Goal: Task Accomplishment & Management: Manage account settings

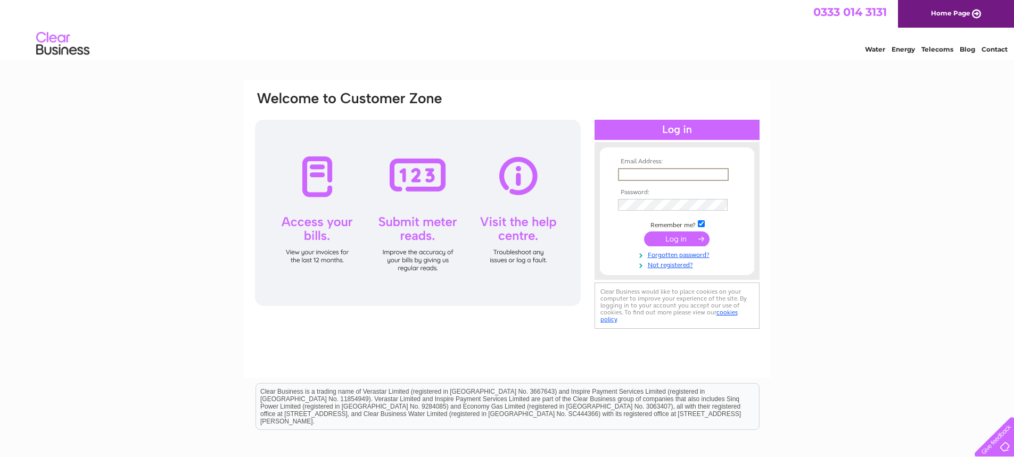
click at [649, 171] on input "text" at bounding box center [673, 174] width 111 height 13
type input "ian.hodgson@icl-group.com"
click at [675, 243] on input "submit" at bounding box center [676, 238] width 65 height 15
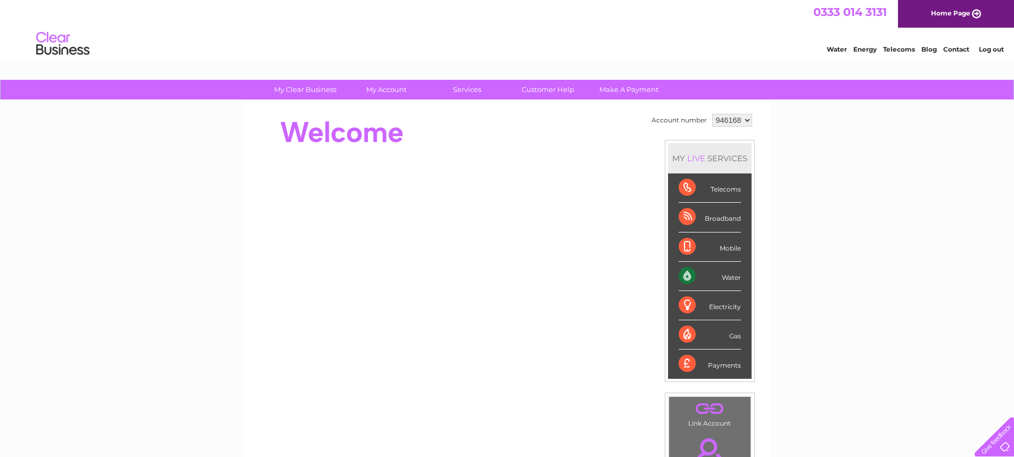
click at [737, 278] on div "Water" at bounding box center [709, 276] width 62 height 29
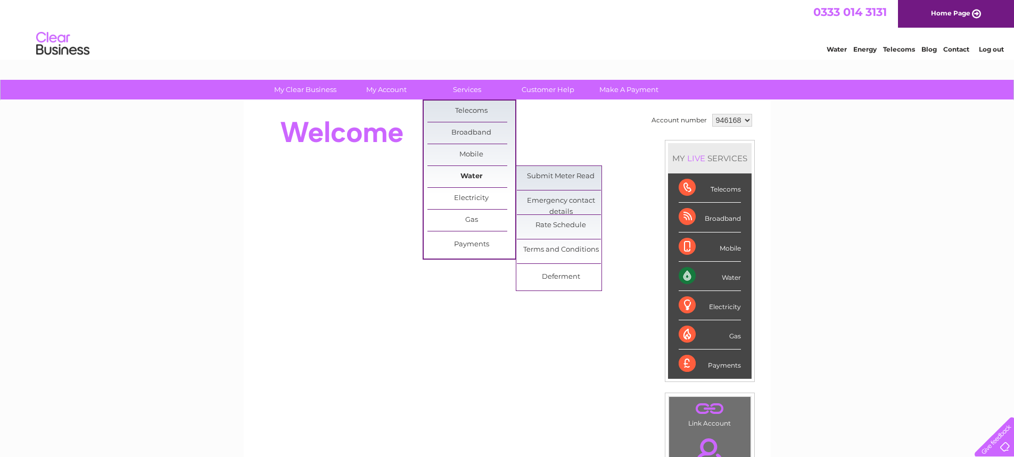
click at [476, 173] on link "Water" at bounding box center [471, 176] width 88 height 21
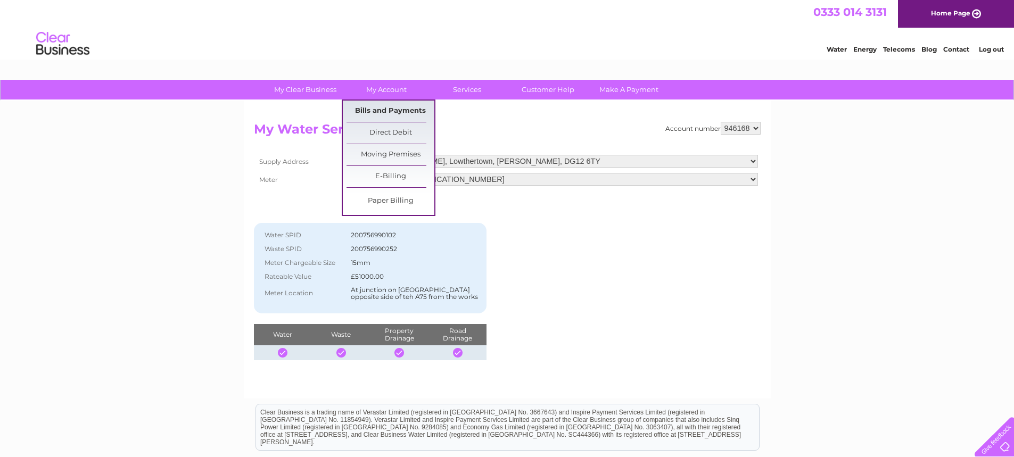
click at [384, 108] on link "Bills and Payments" at bounding box center [390, 111] width 88 height 21
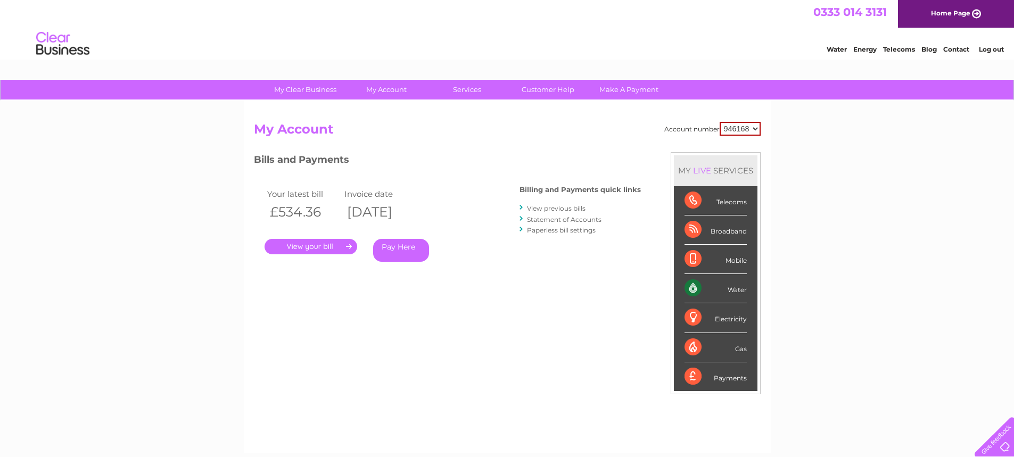
click at [345, 244] on link "." at bounding box center [310, 246] width 93 height 15
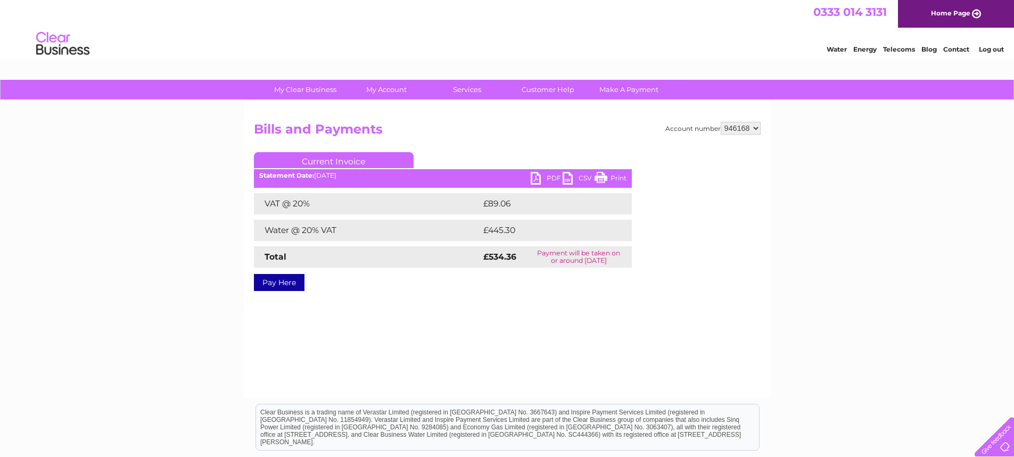
click at [549, 173] on link "PDF" at bounding box center [546, 179] width 32 height 15
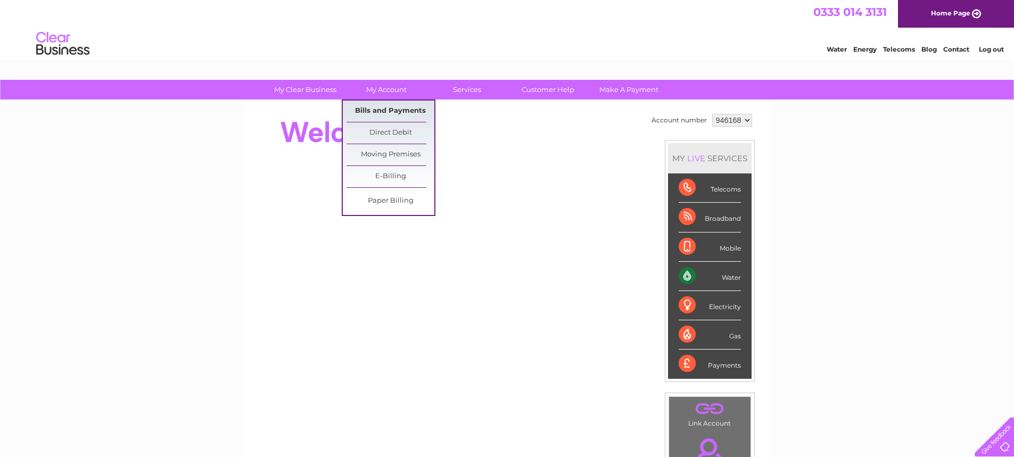
click at [387, 109] on link "Bills and Payments" at bounding box center [390, 111] width 88 height 21
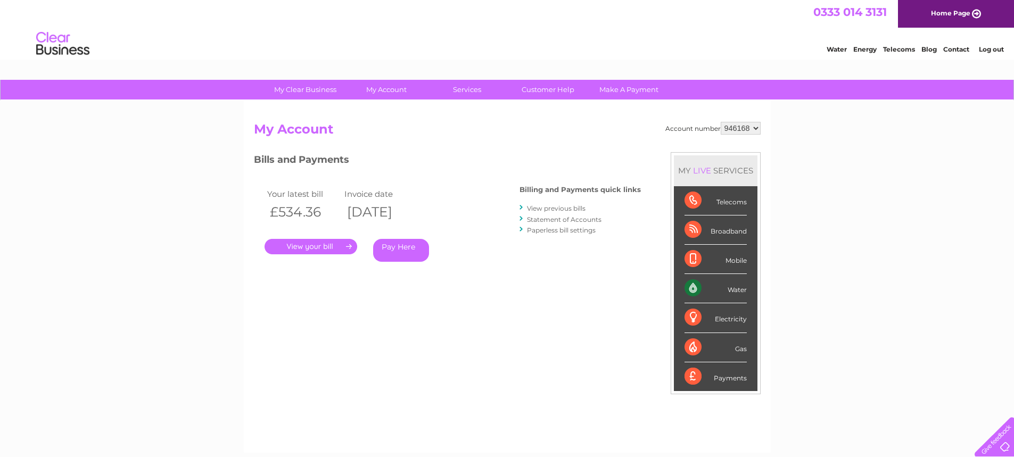
click at [346, 243] on link "." at bounding box center [310, 246] width 93 height 15
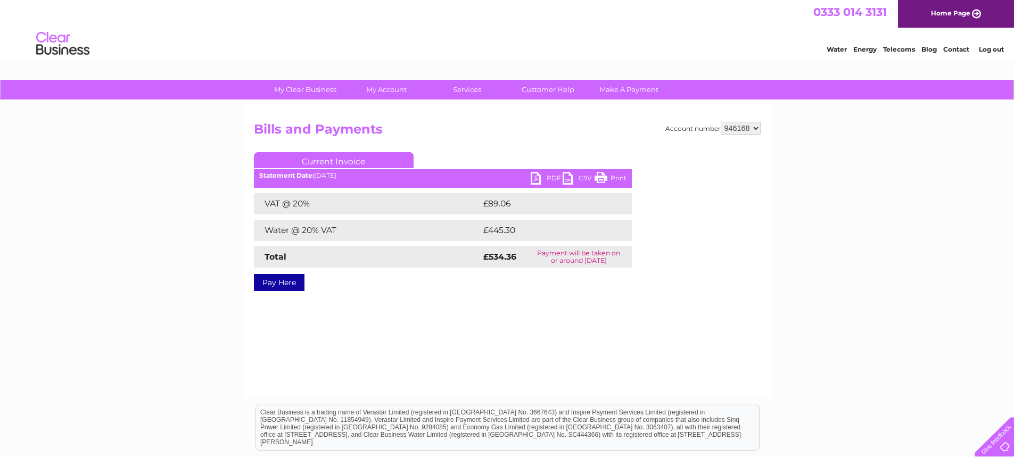
click at [355, 172] on div "Statement Date: 02/10/2025" at bounding box center [443, 175] width 378 height 7
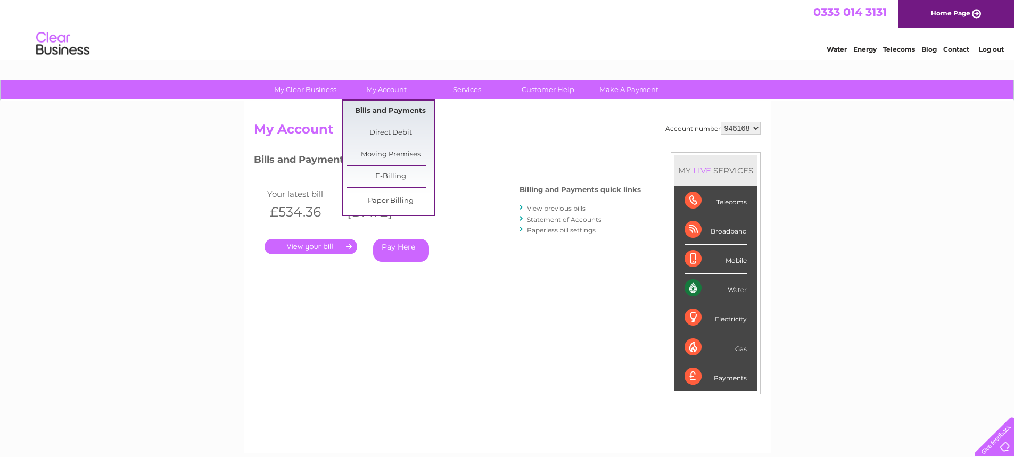
click at [379, 109] on link "Bills and Payments" at bounding box center [390, 111] width 88 height 21
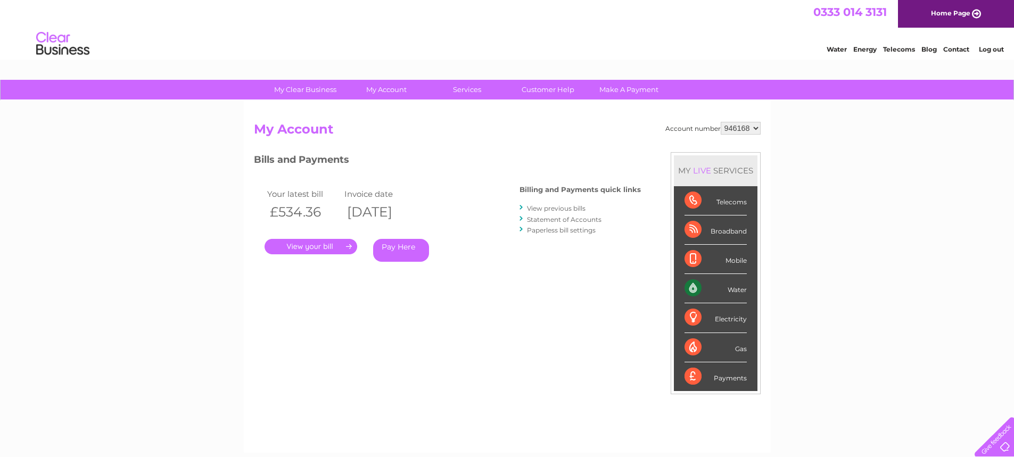
click at [551, 209] on link "View previous bills" at bounding box center [556, 208] width 59 height 8
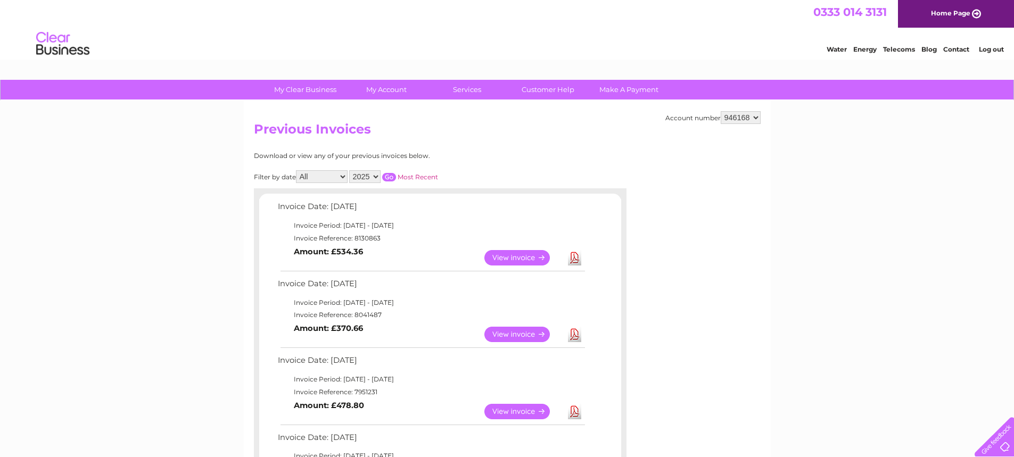
click at [521, 335] on link "View" at bounding box center [523, 334] width 78 height 15
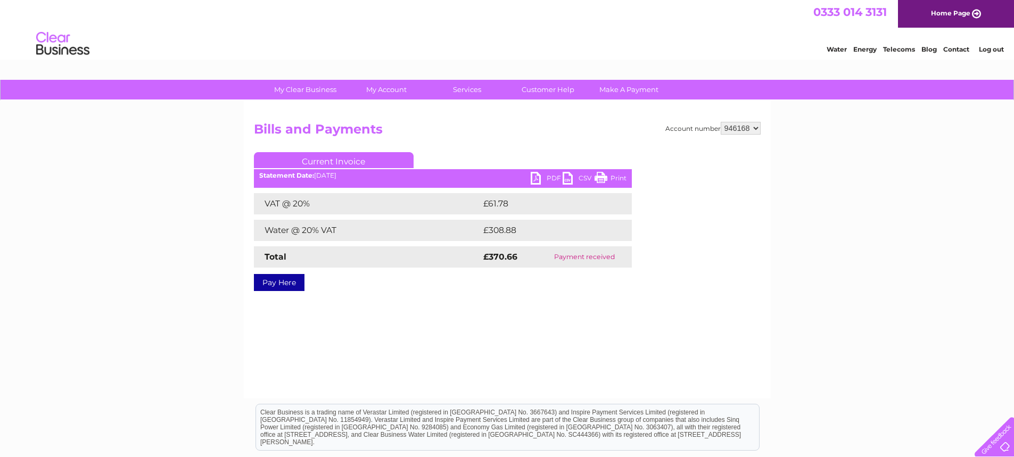
click at [549, 176] on link "PDF" at bounding box center [546, 179] width 32 height 15
